Goal: Find specific page/section: Find specific page/section

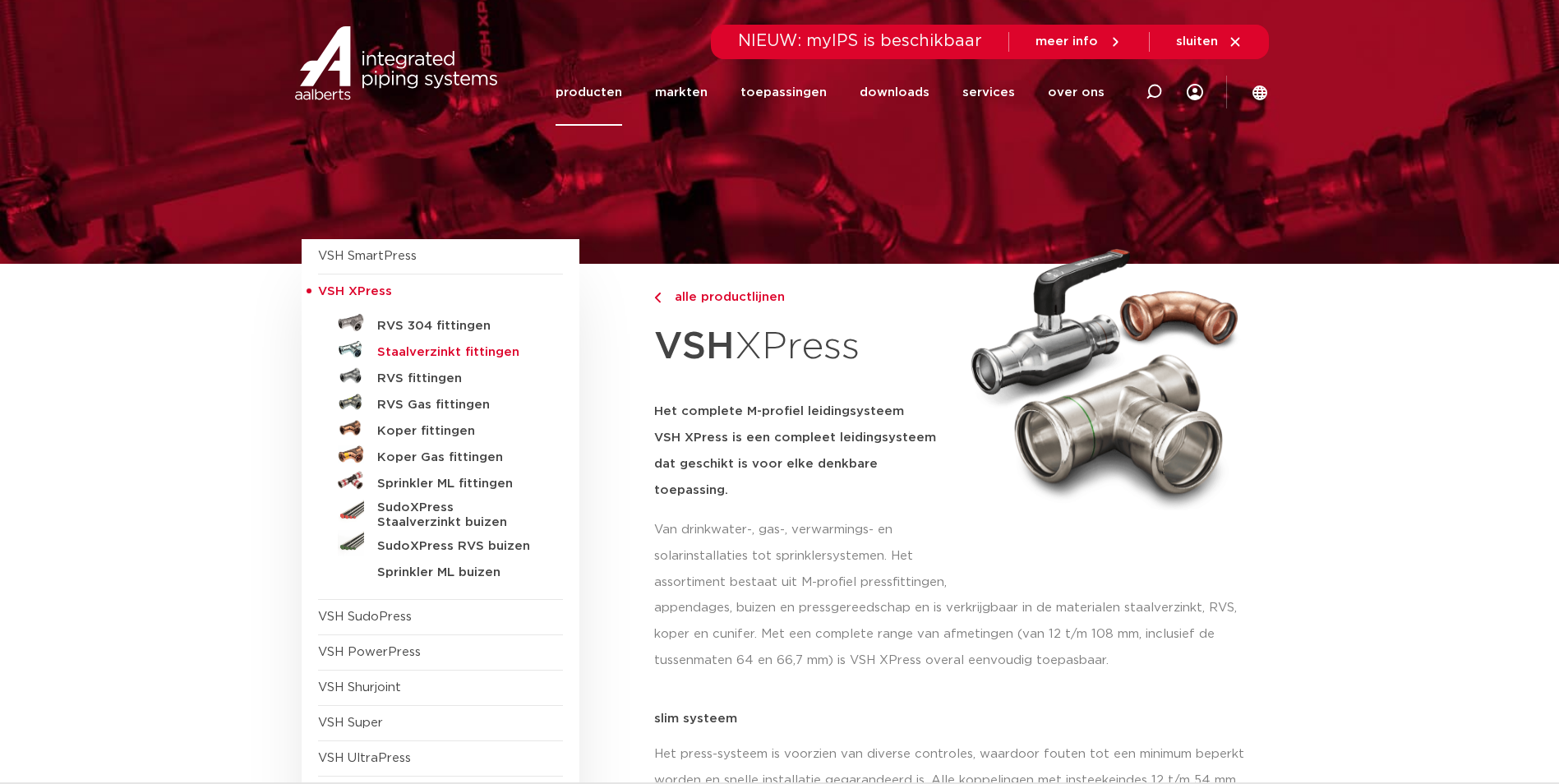
click at [485, 351] on h5 "Staalverzinkt fittingen" at bounding box center [458, 352] width 162 height 14
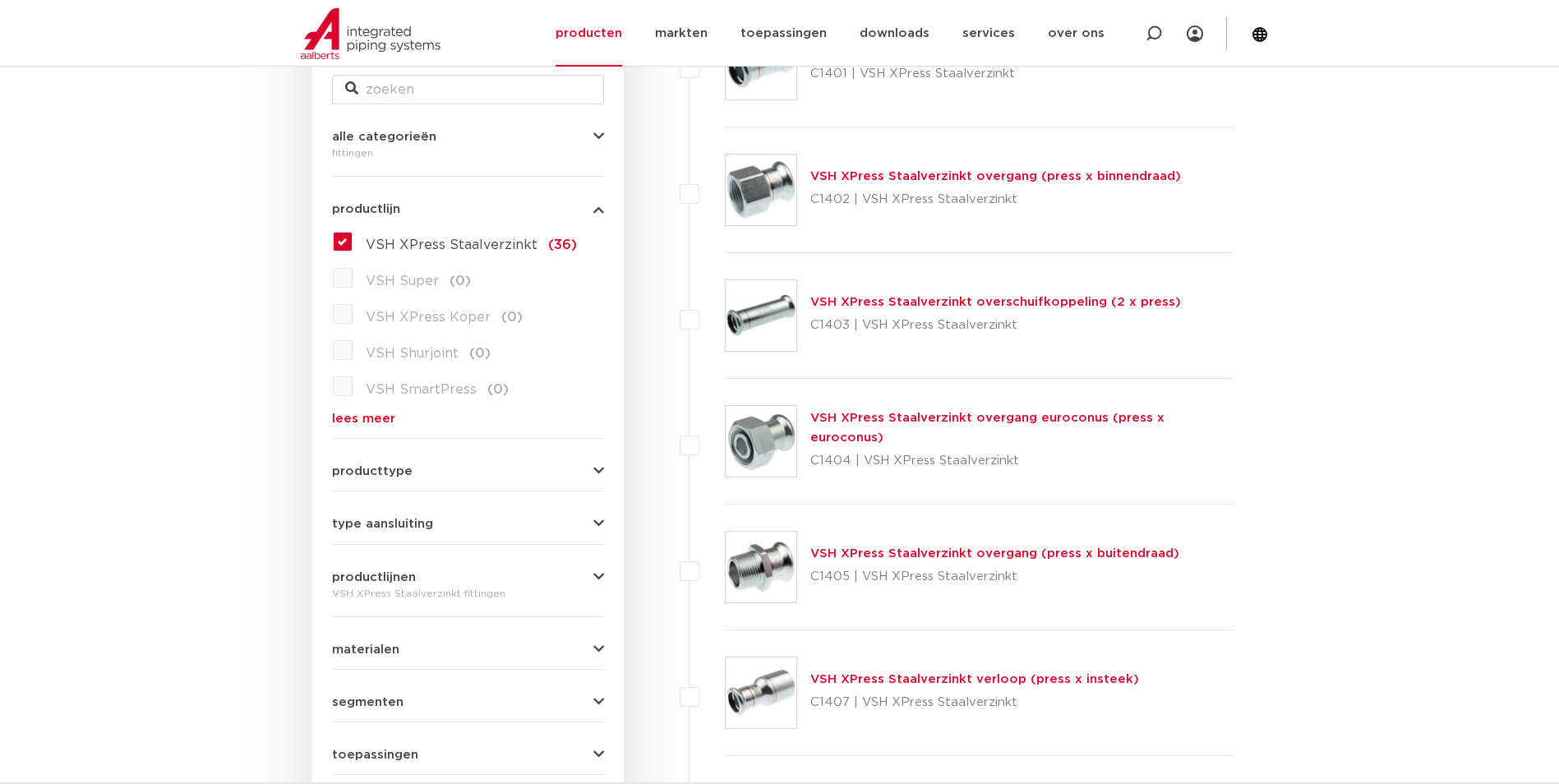
scroll to position [329, 0]
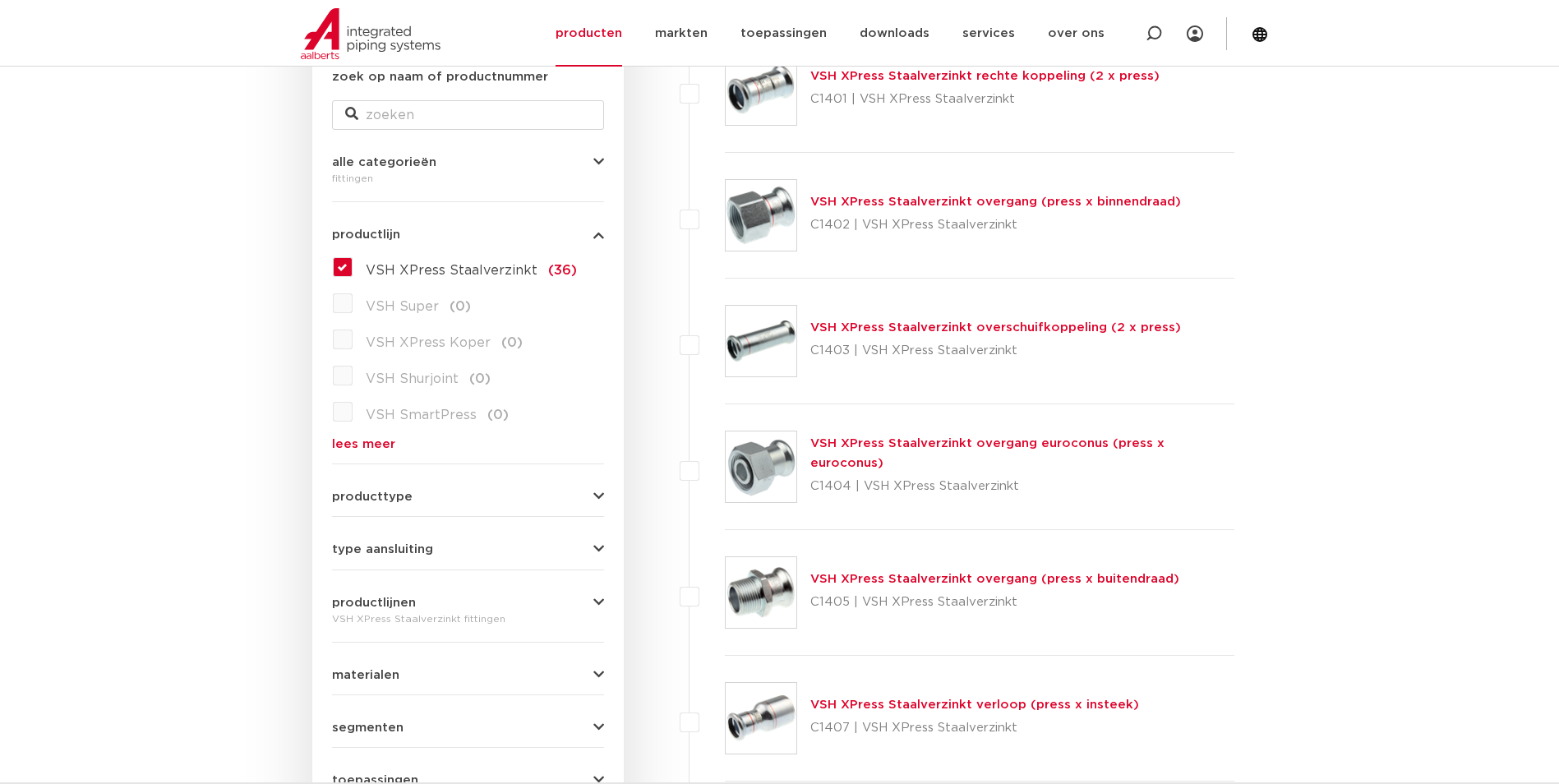
click at [842, 195] on link "VSH XPress Staalverzinkt overgang (press x binnendraad)" at bounding box center [996, 201] width 371 height 13
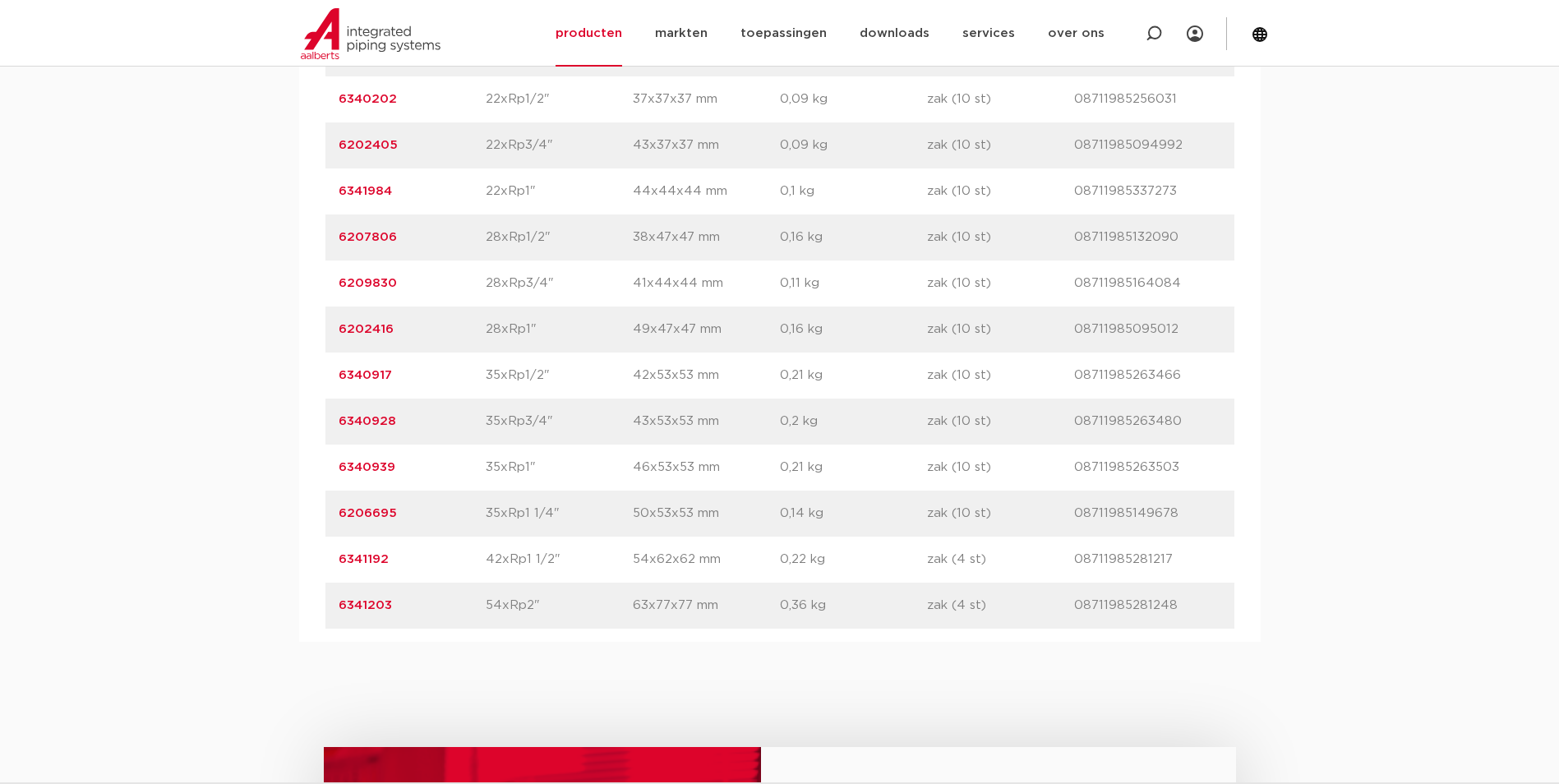
scroll to position [1397, 0]
